Goal: Find specific page/section: Find specific page/section

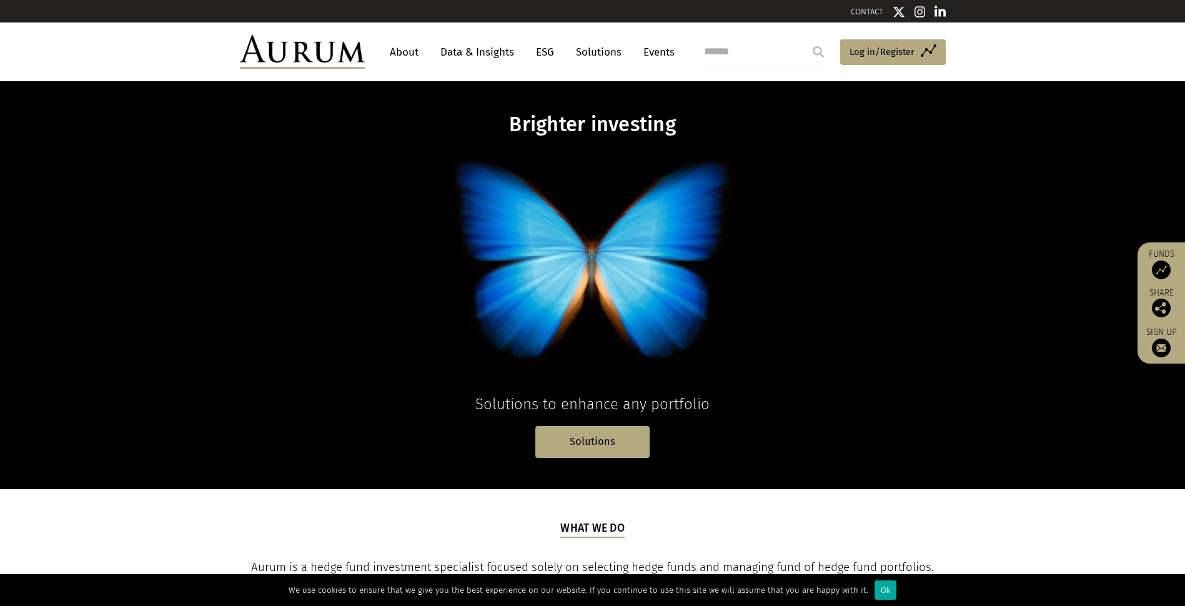
click at [396, 44] on link "About" at bounding box center [403, 52] width 41 height 23
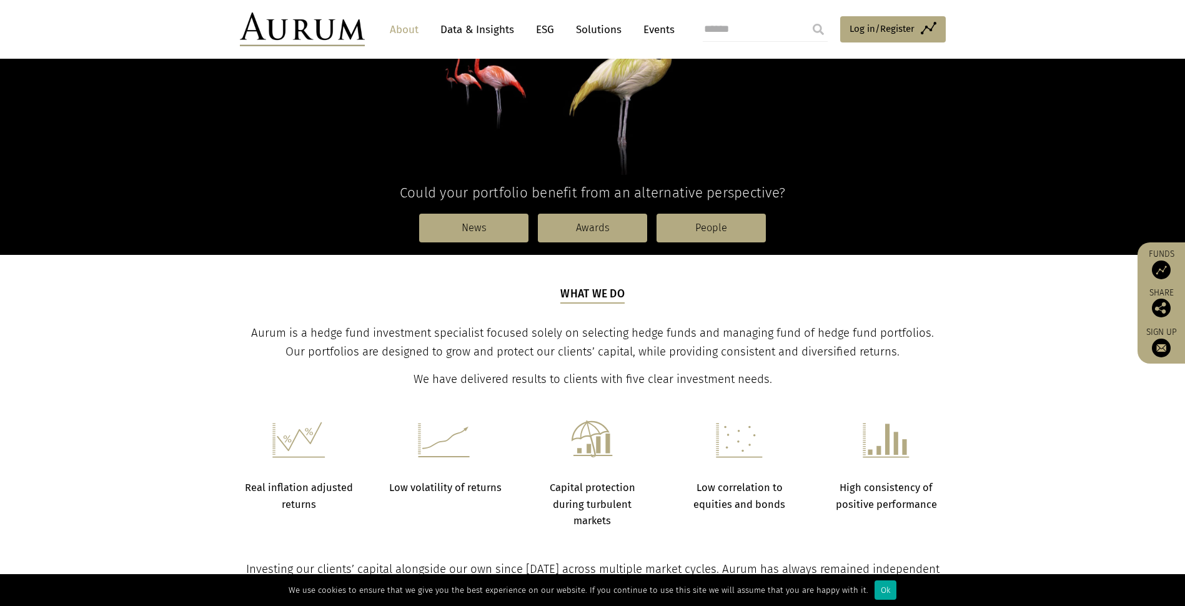
scroll to position [207, 0]
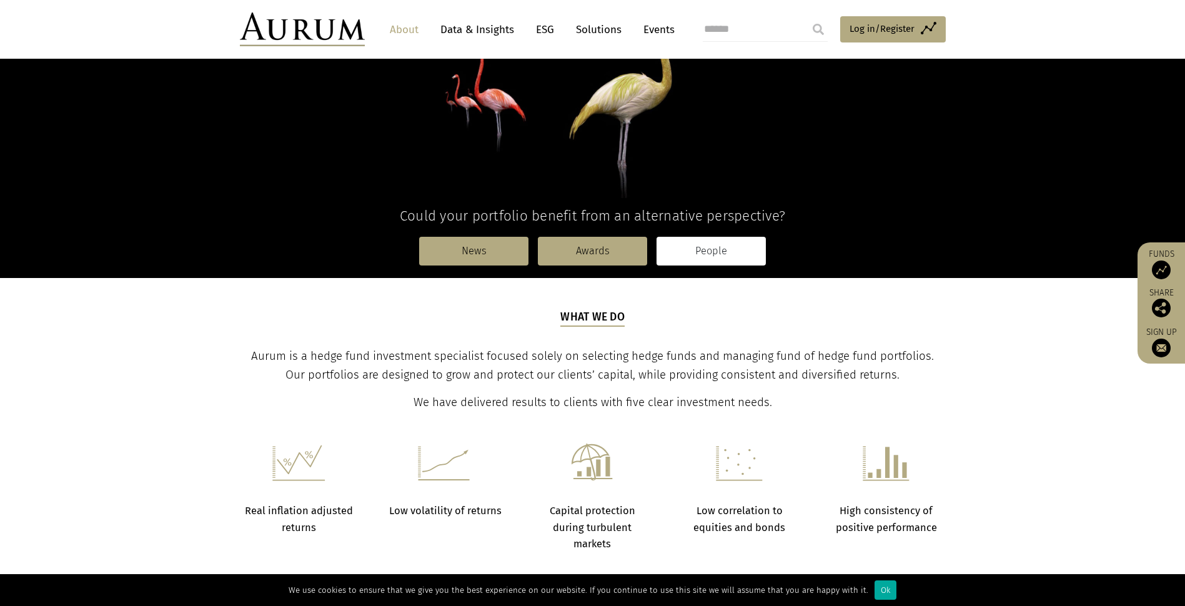
click at [698, 237] on link "People" at bounding box center [710, 251] width 109 height 29
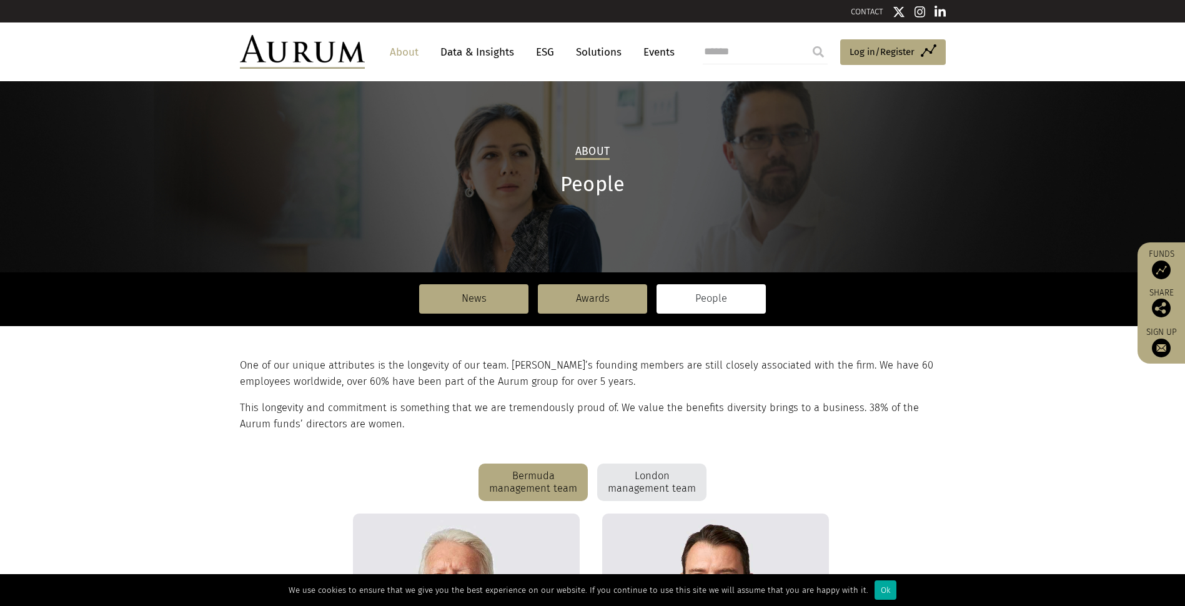
click at [1116, 136] on div "About People News Awards People News Awards People" at bounding box center [592, 218] width 1185 height 213
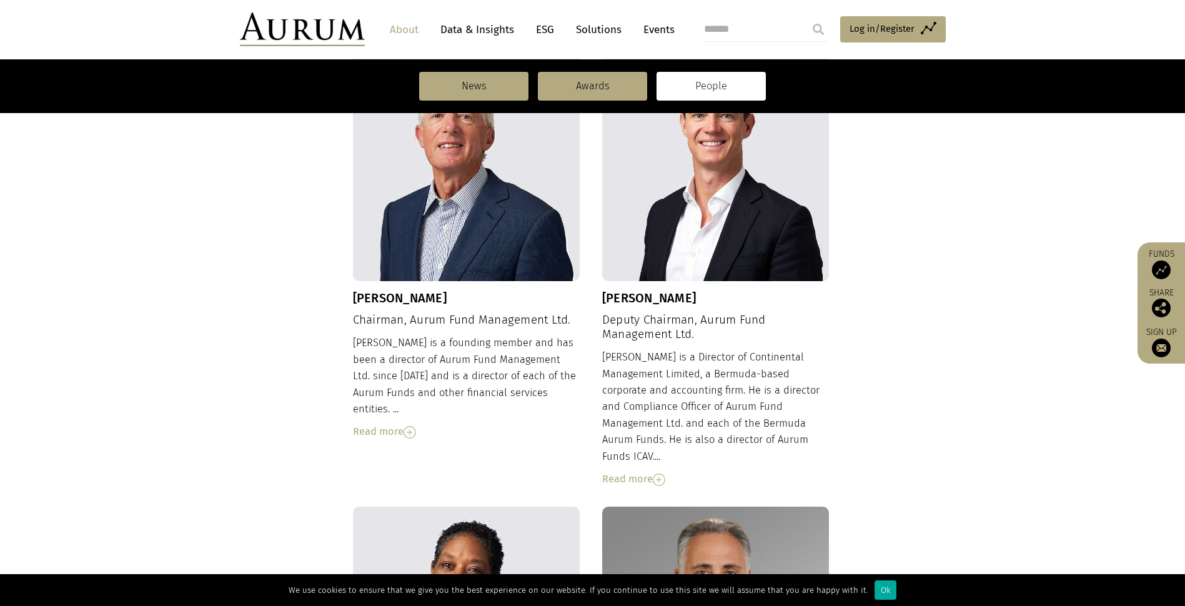
scroll to position [625, 0]
